Goal: Information Seeking & Learning: Find specific fact

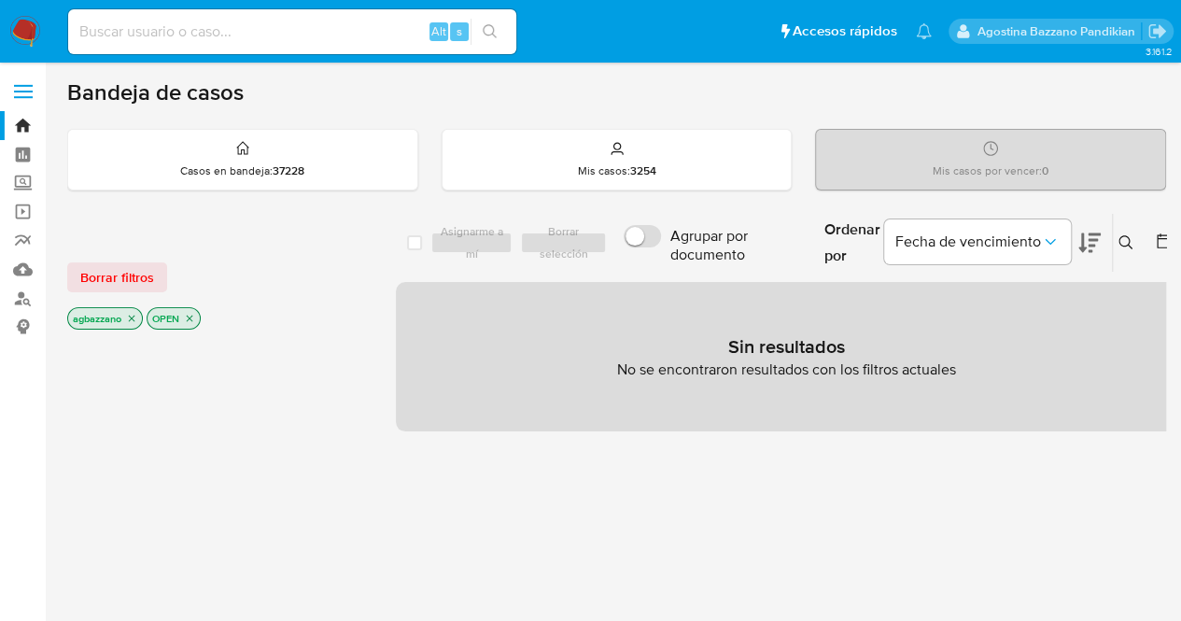
click at [314, 47] on div "Alt s" at bounding box center [292, 31] width 448 height 45
click at [295, 32] on input at bounding box center [292, 32] width 448 height 24
paste input "1697576232"
type input "1697576232"
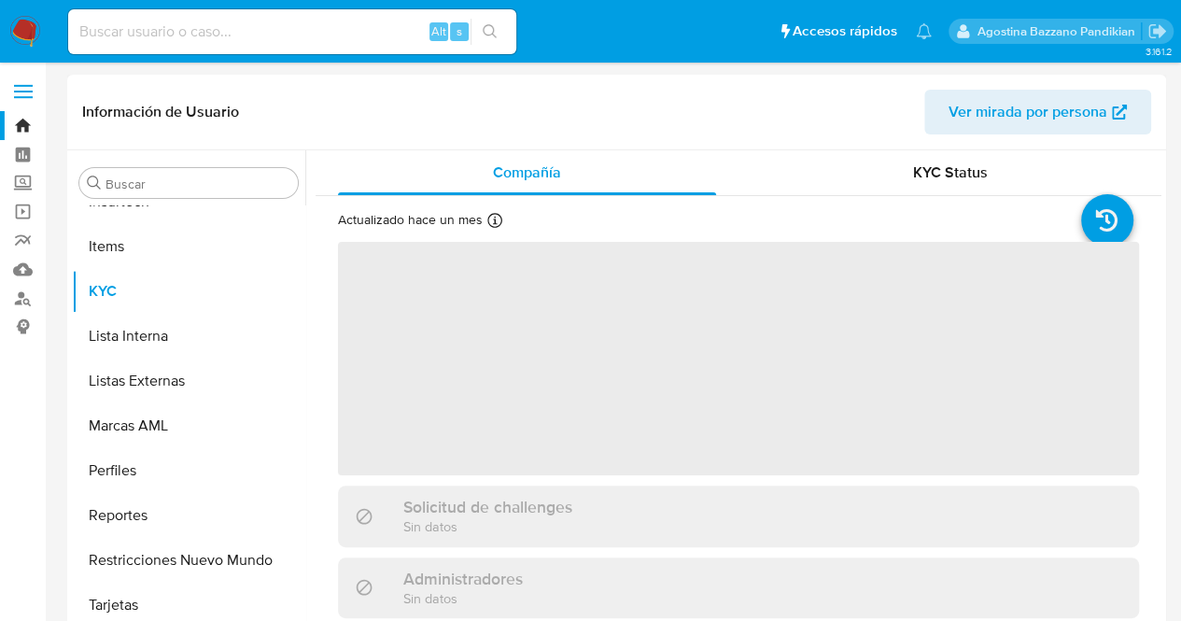
scroll to position [923, 0]
select select "10"
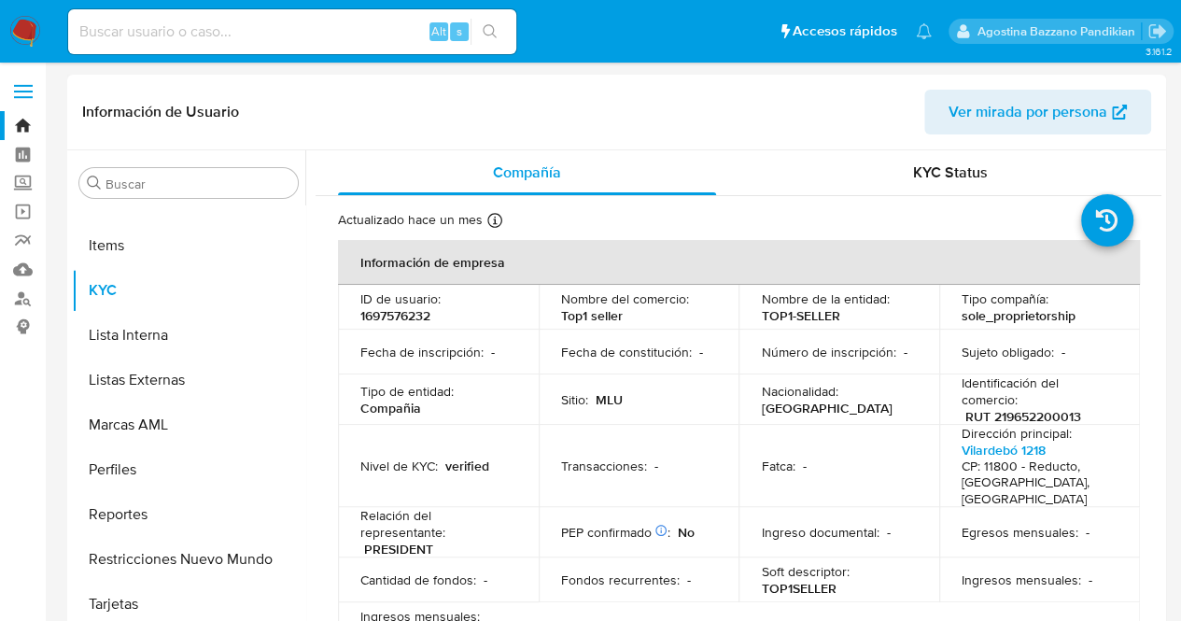
click at [726, 276] on th "Información de empresa" at bounding box center [739, 262] width 802 height 45
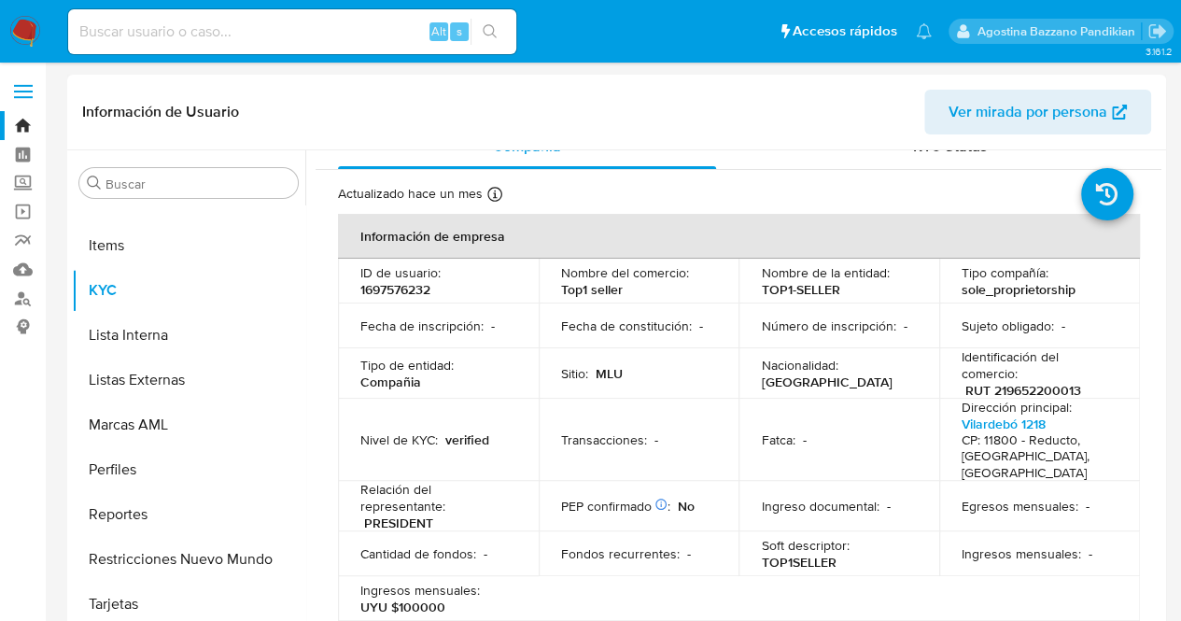
scroll to position [0, 0]
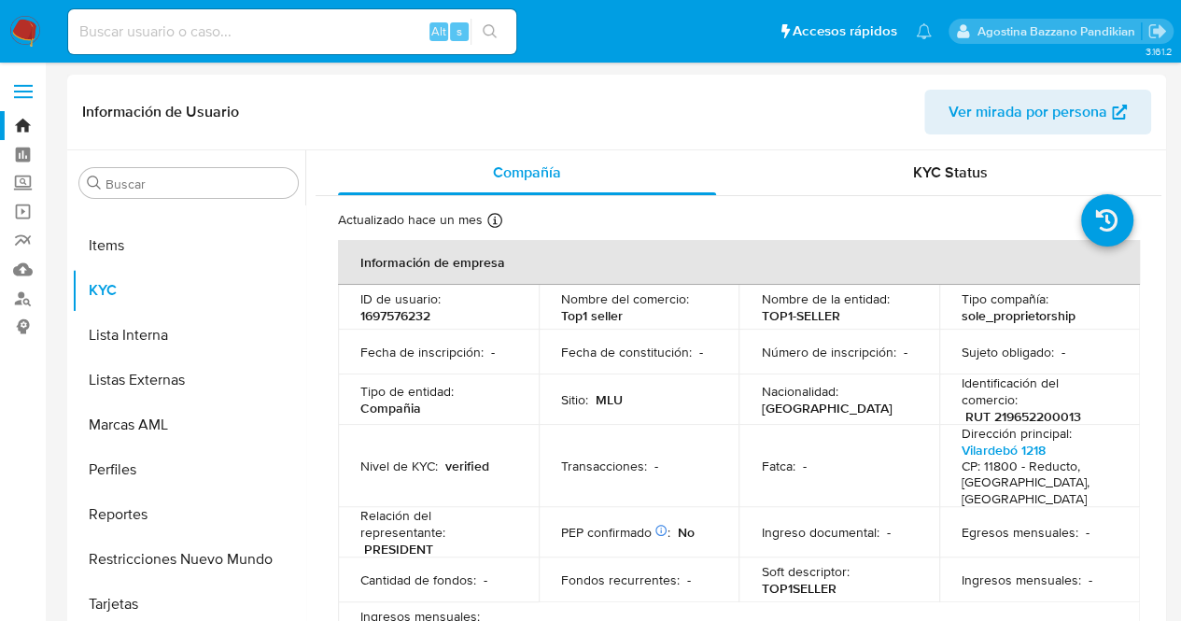
click at [1053, 411] on p "RUT 219652200013" at bounding box center [1023, 416] width 116 height 17
copy p "219652200013"
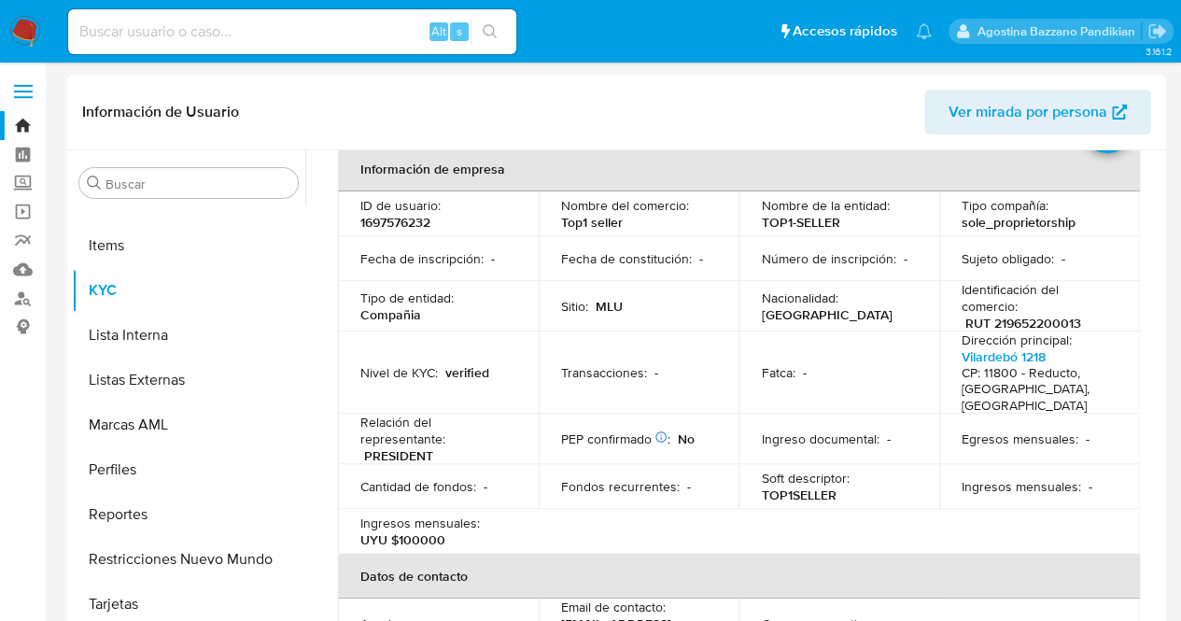
click at [592, 281] on td "Sitio : MLU" at bounding box center [639, 306] width 201 height 50
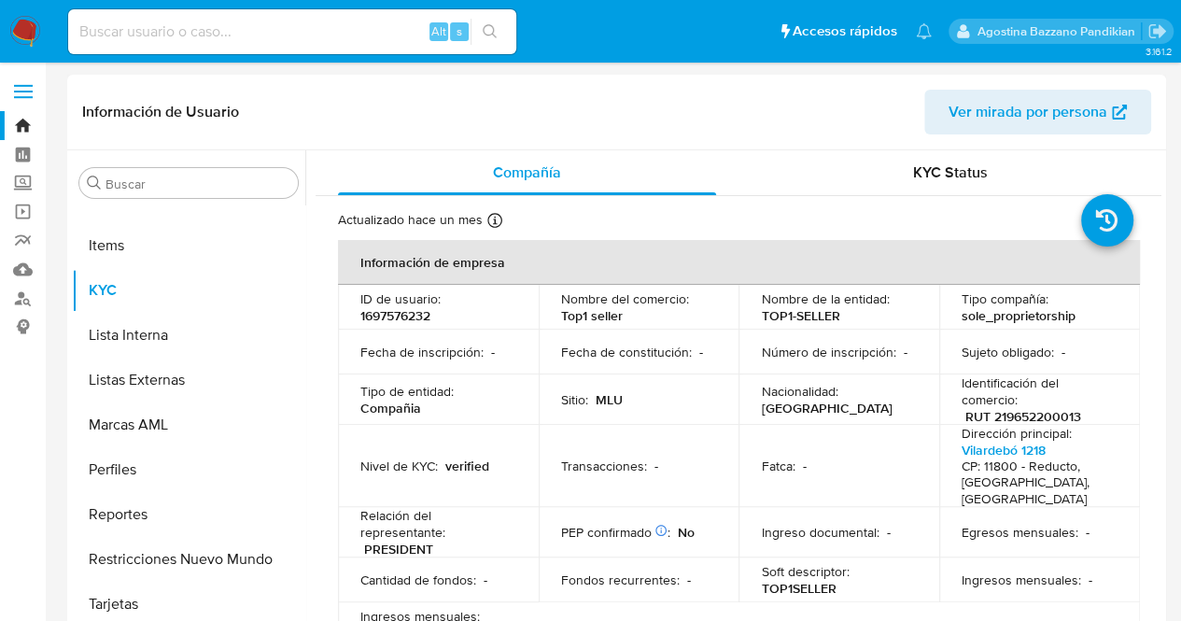
click at [401, 315] on p "1697576232" at bounding box center [395, 315] width 70 height 17
copy p "1697576232"
click at [1038, 417] on p "RUT 219652200013" at bounding box center [1023, 416] width 116 height 17
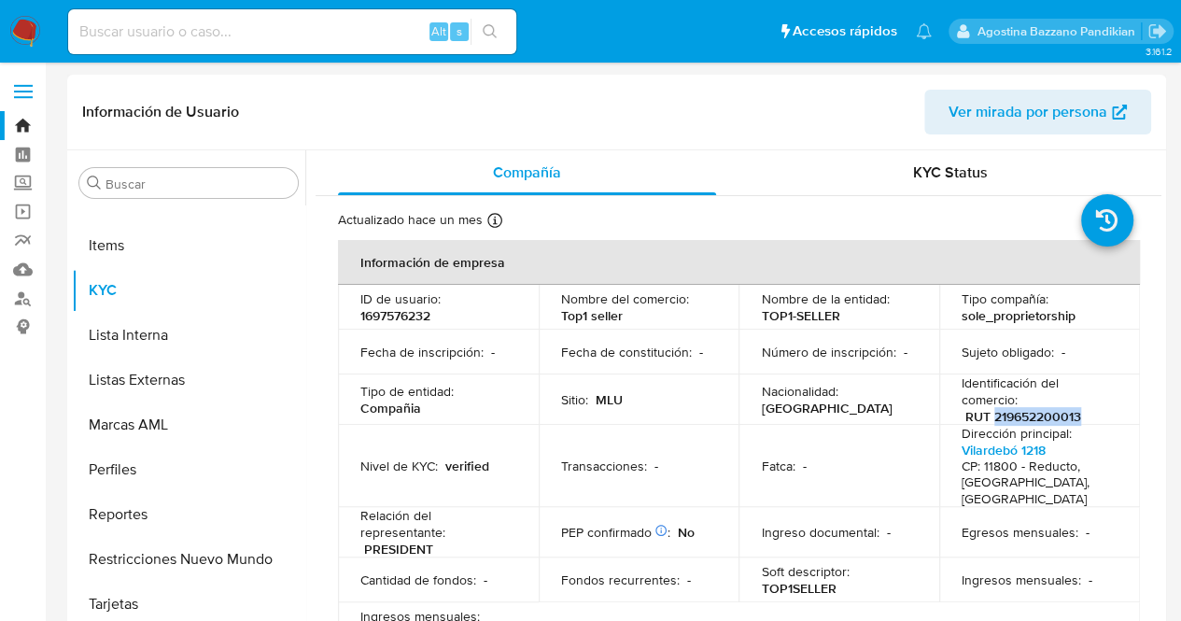
copy p "219652200013"
click at [906, 370] on td "Número de inscripción : -" at bounding box center [838, 352] width 201 height 45
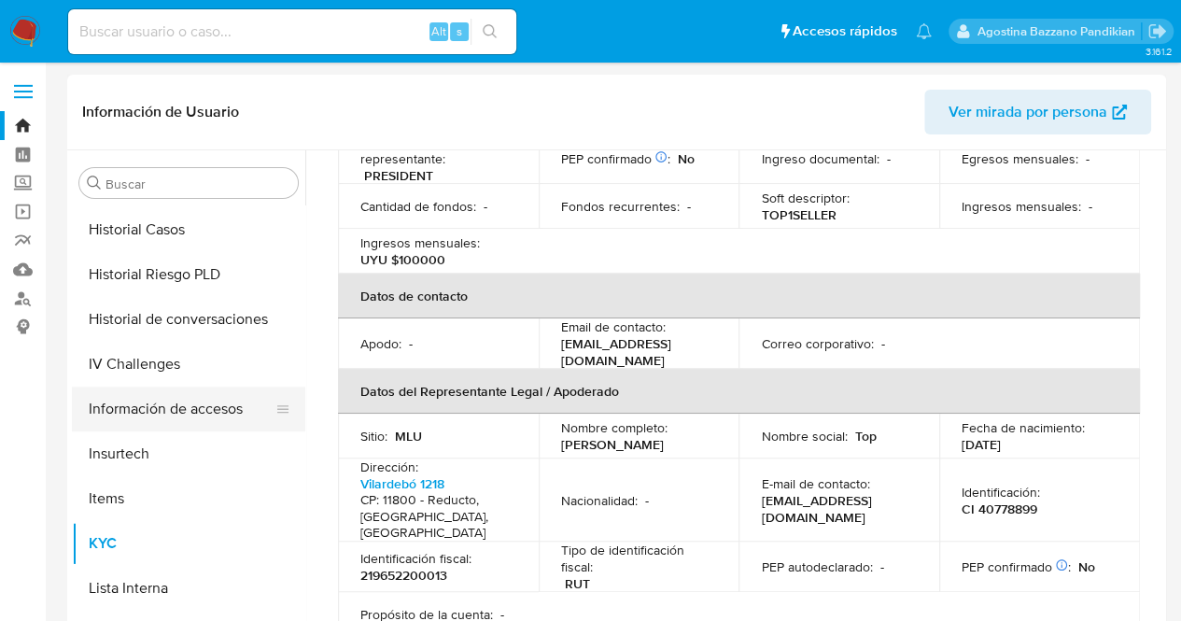
scroll to position [643, 0]
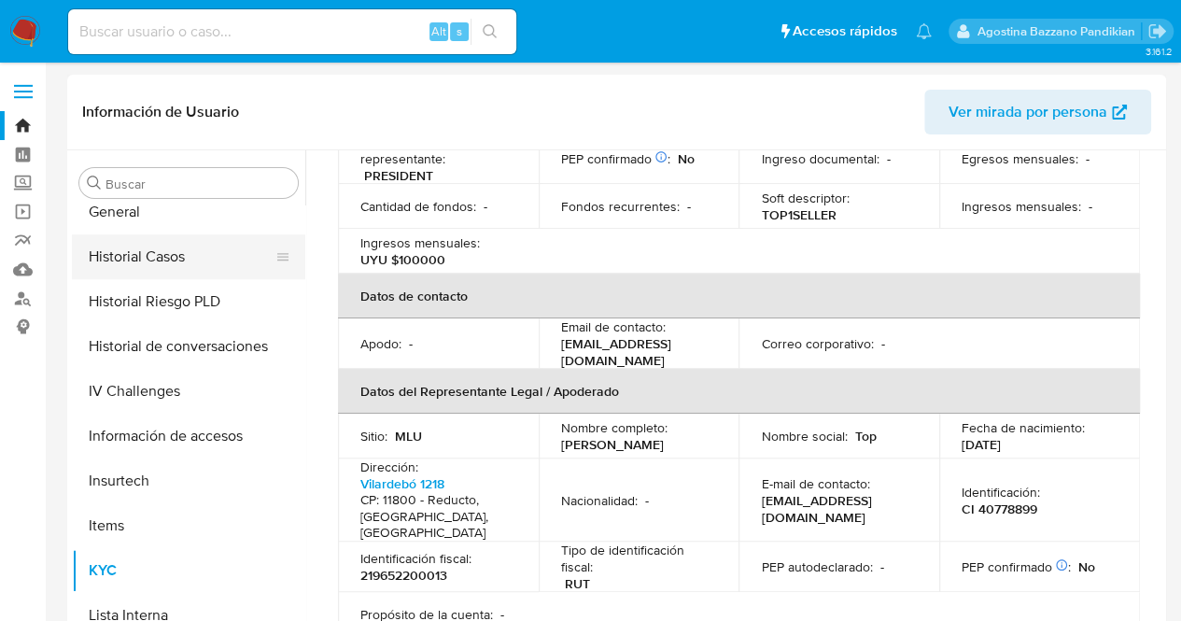
click at [177, 266] on button "Historial Casos" at bounding box center [181, 256] width 218 height 45
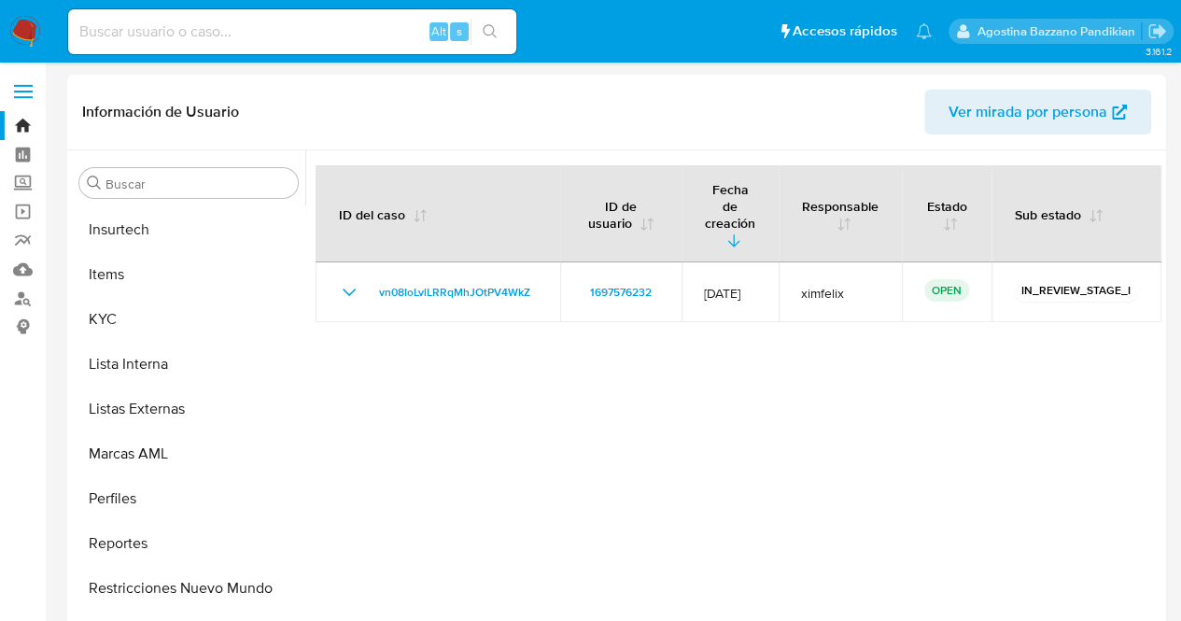
scroll to position [923, 0]
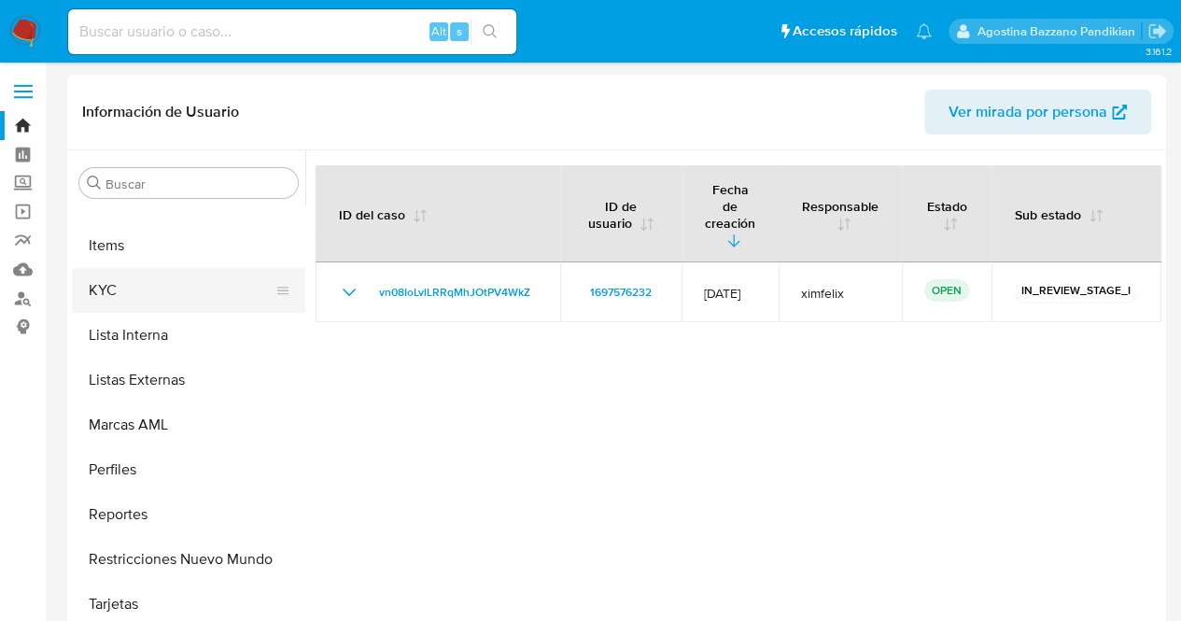
drag, startPoint x: 155, startPoint y: 256, endPoint x: 164, endPoint y: 275, distance: 21.7
click at [155, 256] on button "Items" at bounding box center [188, 245] width 233 height 45
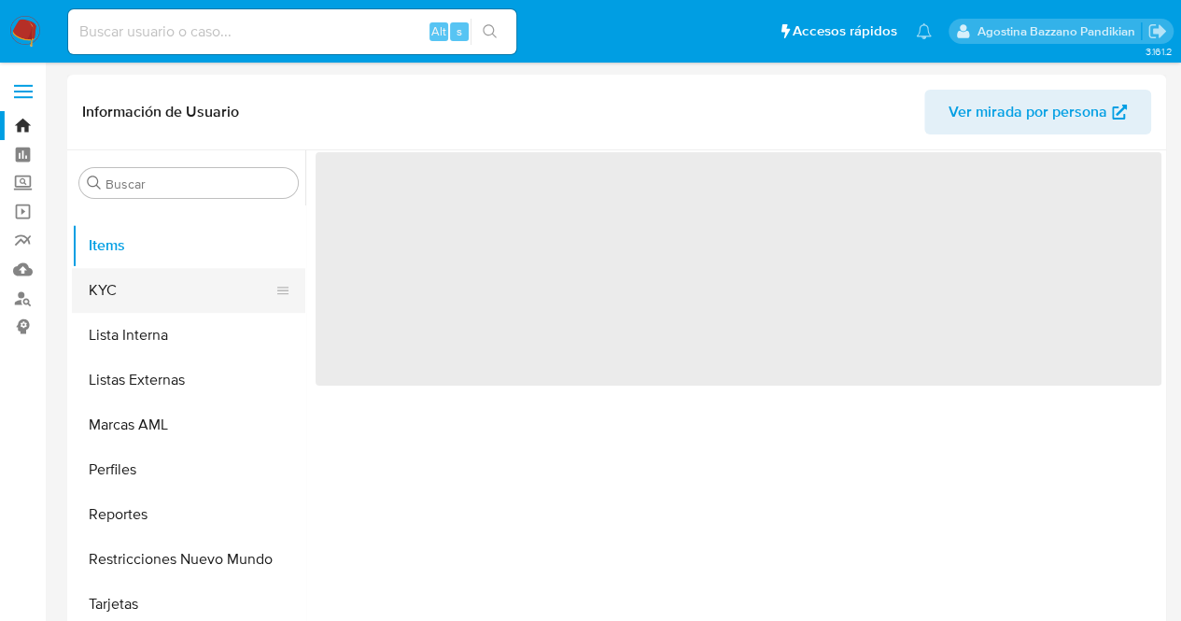
click at [169, 284] on button "KYC" at bounding box center [181, 290] width 218 height 45
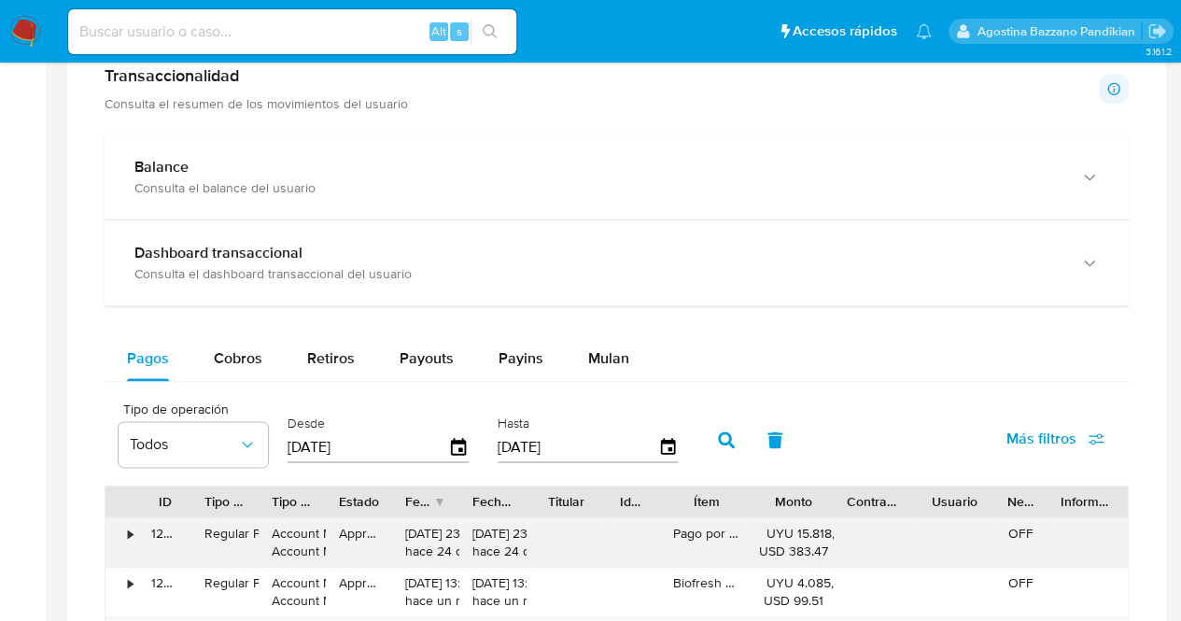
scroll to position [1120, 0]
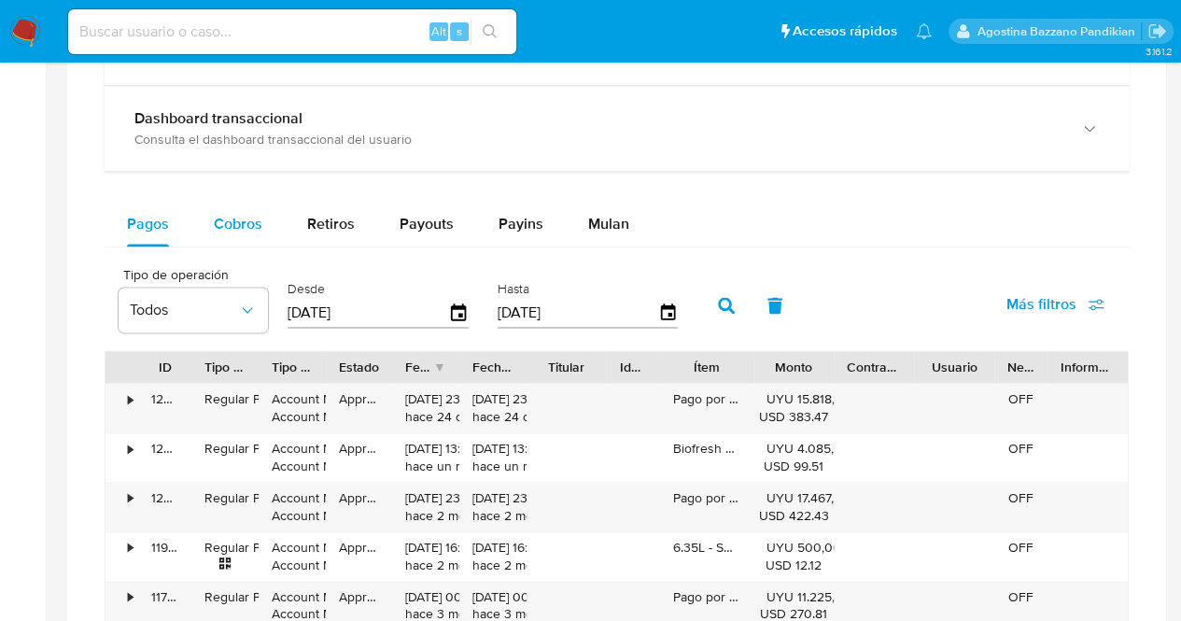
click at [191, 212] on button "Cobros" at bounding box center [237, 224] width 93 height 45
select select "10"
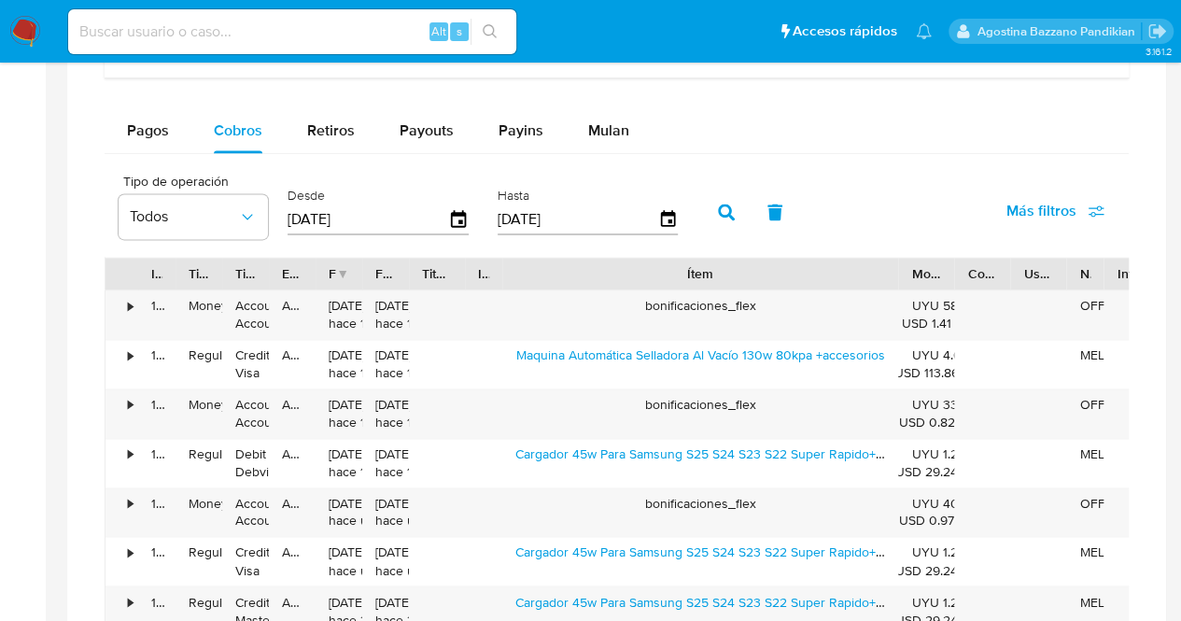
drag, startPoint x: 745, startPoint y: 274, endPoint x: 1047, endPoint y: 275, distance: 302.5
click at [1047, 275] on div "ID Tipo de operación Tipo / Método Estado Fecha de creación Fecha de aprobación…" at bounding box center [631, 274] width 1052 height 32
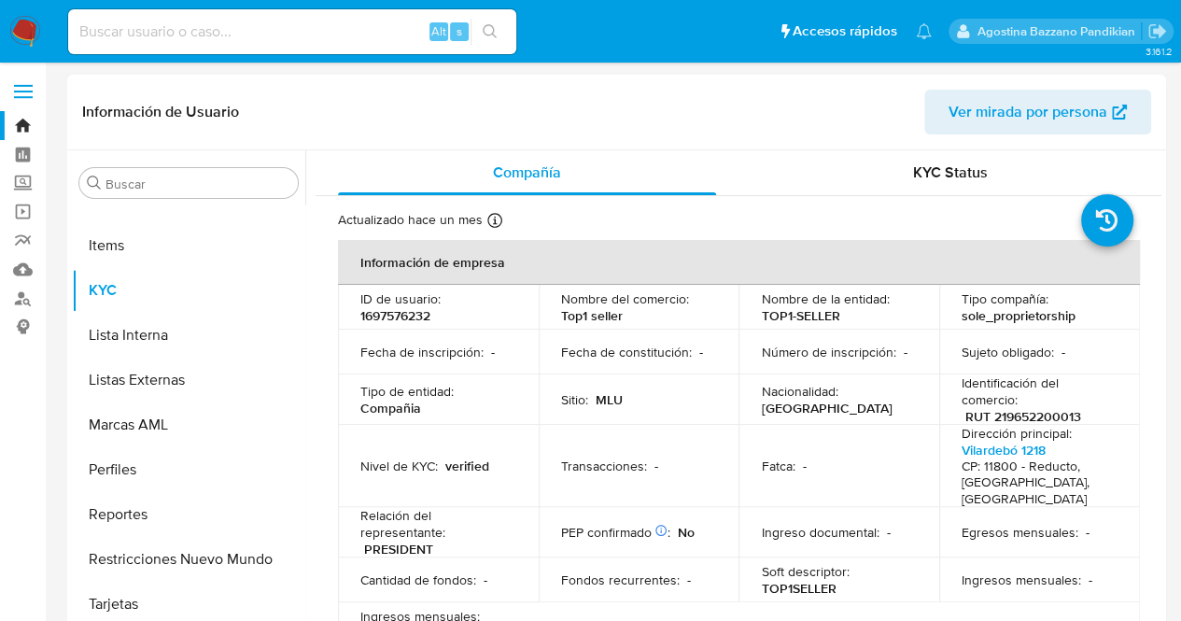
scroll to position [0, 0]
click at [24, 131] on link "Bandeja" at bounding box center [111, 125] width 222 height 29
